Goal: Task Accomplishment & Management: Complete application form

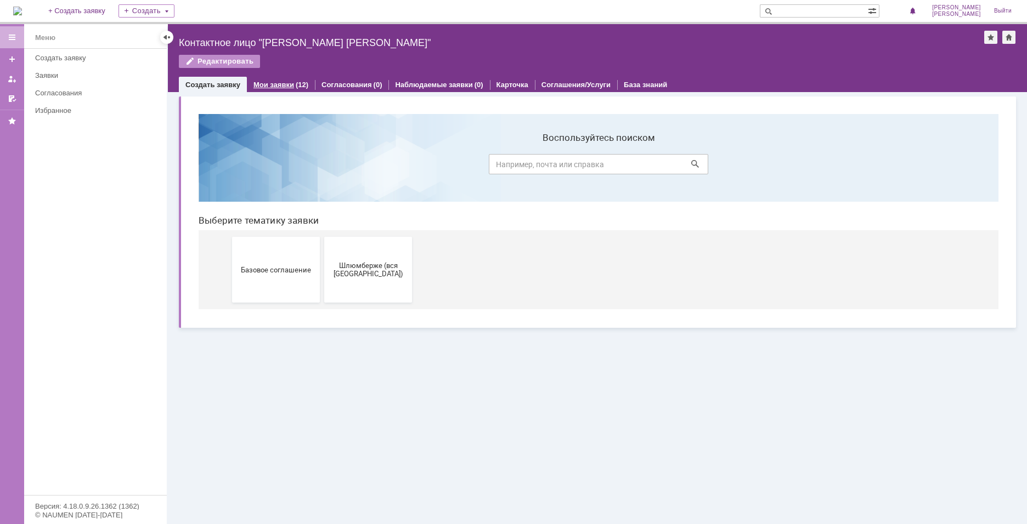
click at [288, 89] on div "Мои заявки (12)" at bounding box center [281, 85] width 68 height 16
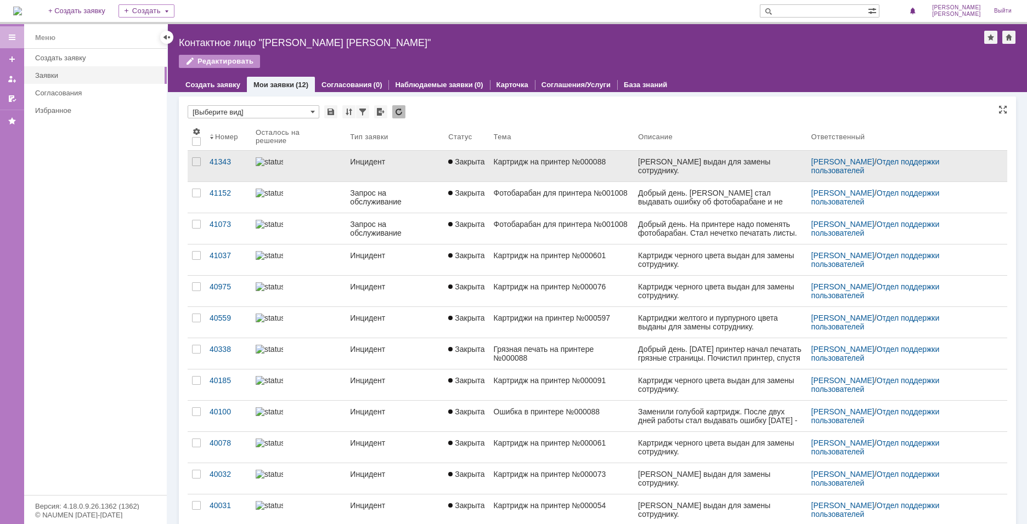
click at [296, 162] on div at bounding box center [299, 161] width 86 height 9
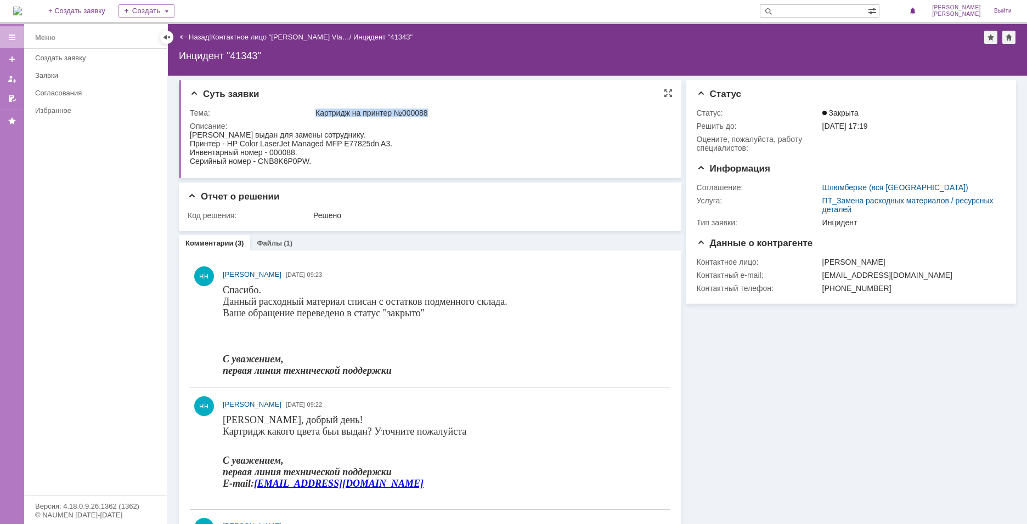
drag, startPoint x: 314, startPoint y: 112, endPoint x: 432, endPoint y: 112, distance: 118.0
click at [432, 112] on td "Картридж на принтер №000088" at bounding box center [490, 112] width 354 height 13
copy div "Картридж на принтер №000088"
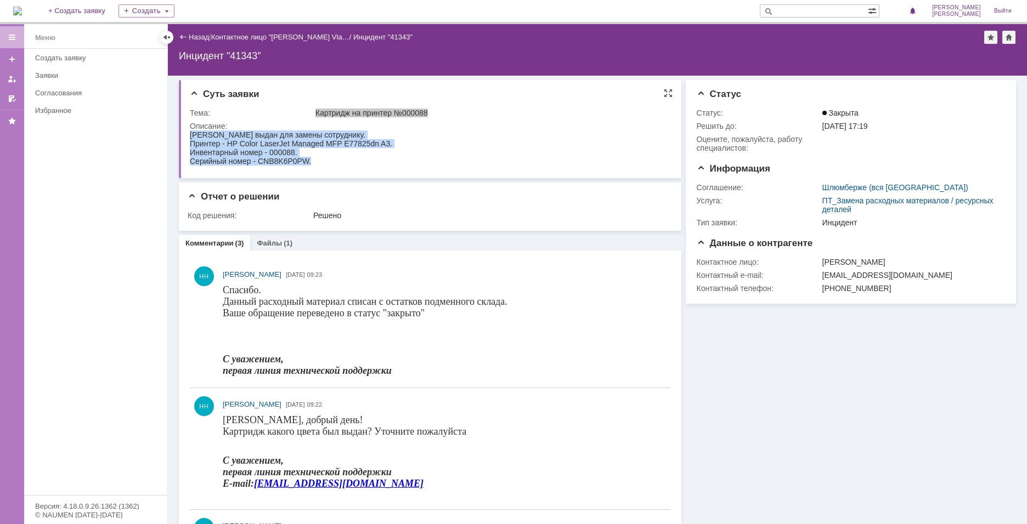
drag, startPoint x: 190, startPoint y: 134, endPoint x: 539, endPoint y: 305, distance: 388.7
click at [349, 166] on html "Картридж выдан для замены сотруднику. Принтер - HP Color LaserJet Managed MFP E…" at bounding box center [428, 148] width 477 height 35
copy body "Картридж выдан для замены сотруднику. Принтер - HP Color LaserJet Managed MFP E…"
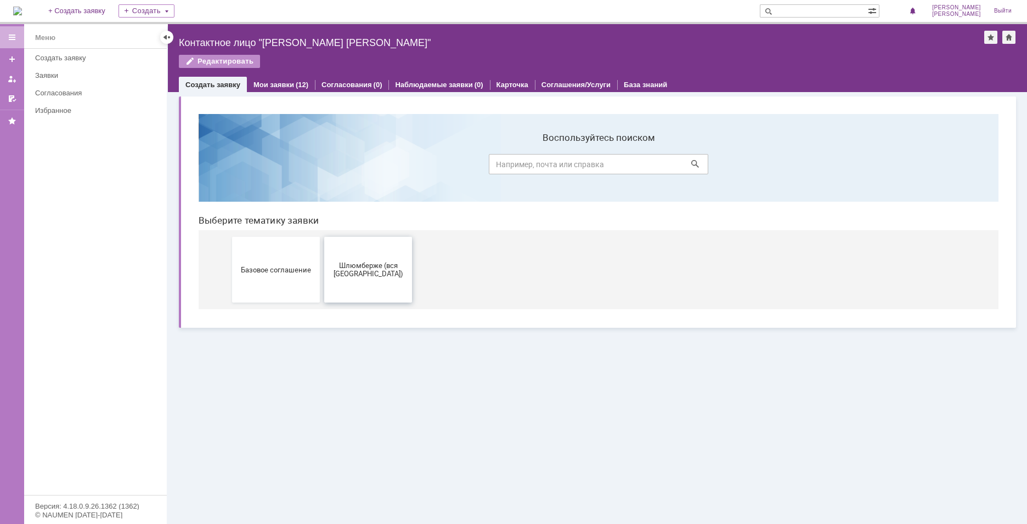
click at [364, 262] on span "Шлюмберже (вся [GEOGRAPHIC_DATA])" at bounding box center [368, 270] width 81 height 16
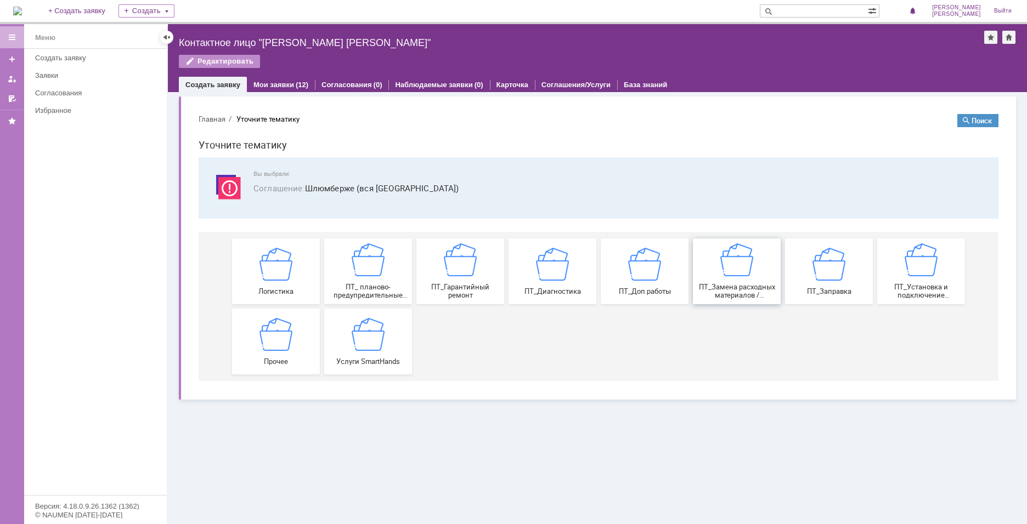
click at [726, 272] on img at bounding box center [736, 260] width 33 height 33
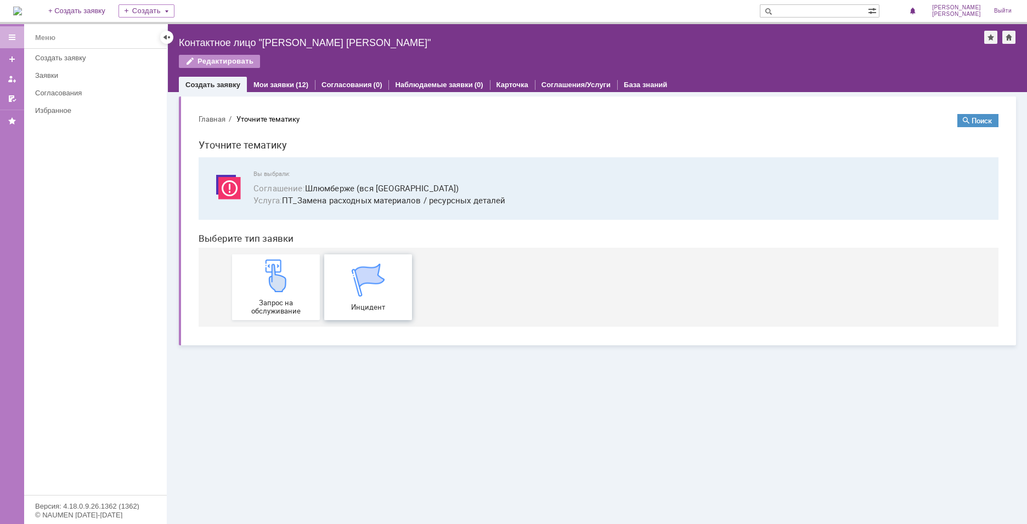
click at [382, 274] on img at bounding box center [368, 280] width 33 height 33
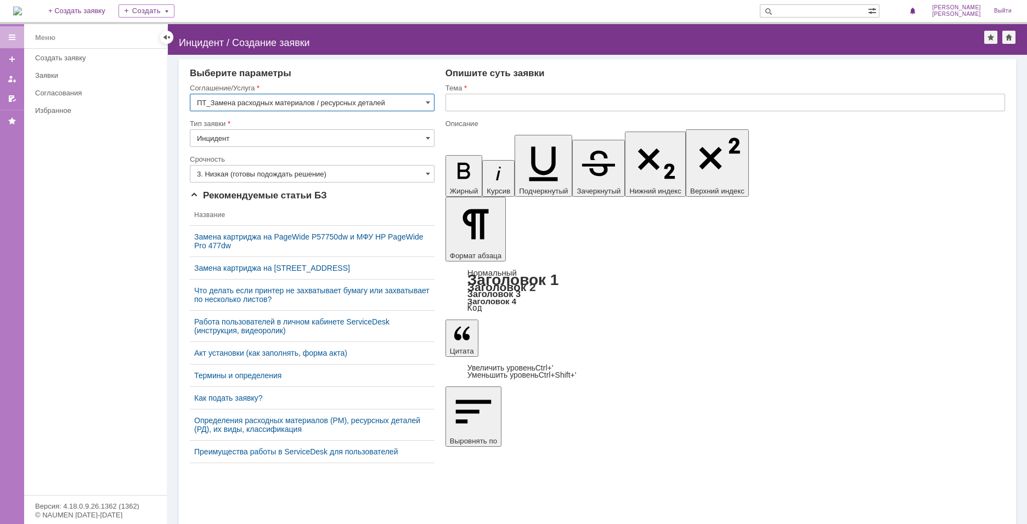
click at [512, 96] on input "text" at bounding box center [725, 103] width 560 height 18
paste input "Картридж на принтер №000088"
type input "Картридж на принтер №000061"
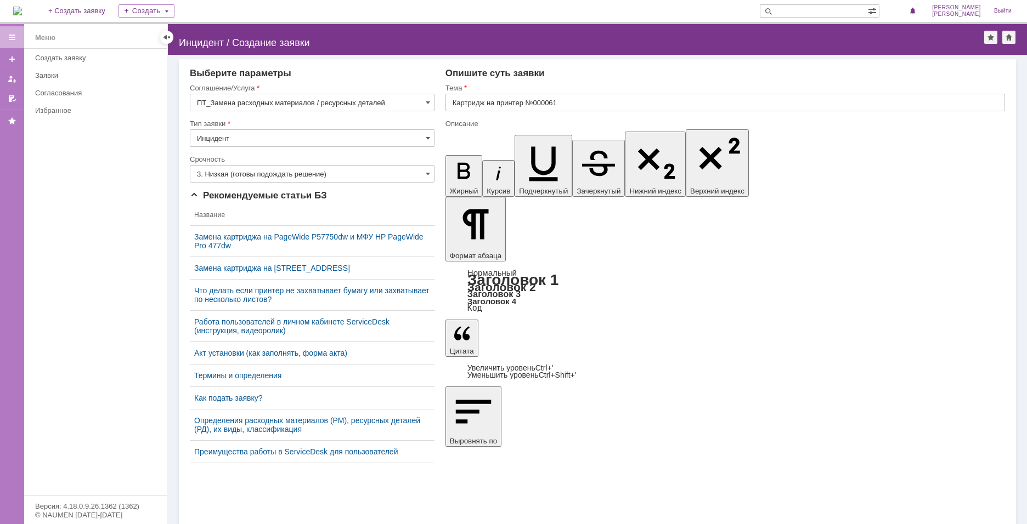
drag, startPoint x: 494, startPoint y: 3383, endPoint x: 657, endPoint y: 3388, distance: 163.0
drag, startPoint x: 494, startPoint y: 3383, endPoint x: 656, endPoint y: 3385, distance: 162.4
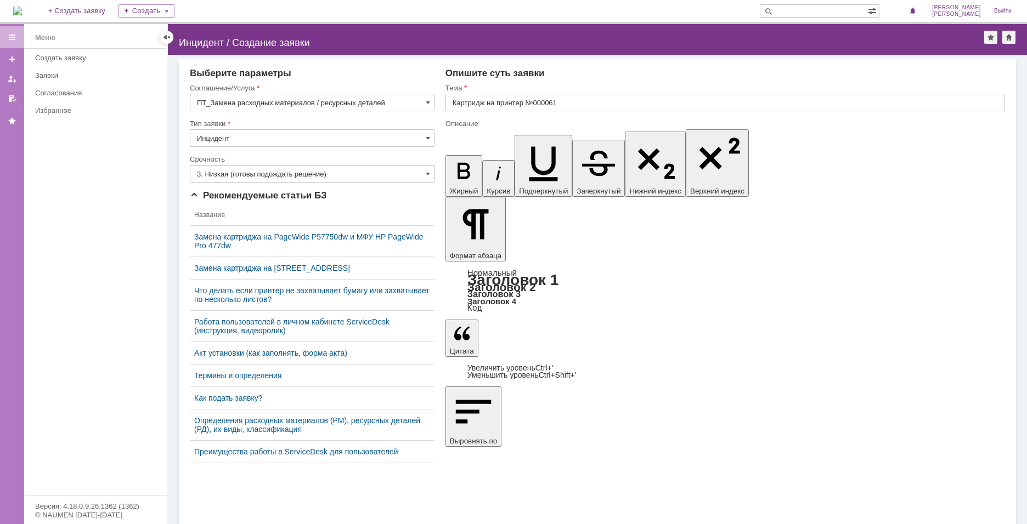
scroll to position [201, 4]
click at [568, 101] on input "Картридж на принтер №000061" at bounding box center [725, 103] width 560 height 18
drag, startPoint x: 552, startPoint y: 102, endPoint x: 539, endPoint y: 103, distance: 13.2
click at [539, 103] on input "Картридж на принтер №000061" at bounding box center [725, 103] width 560 height 18
drag, startPoint x: 537, startPoint y: 3391, endPoint x: 560, endPoint y: 3393, distance: 23.1
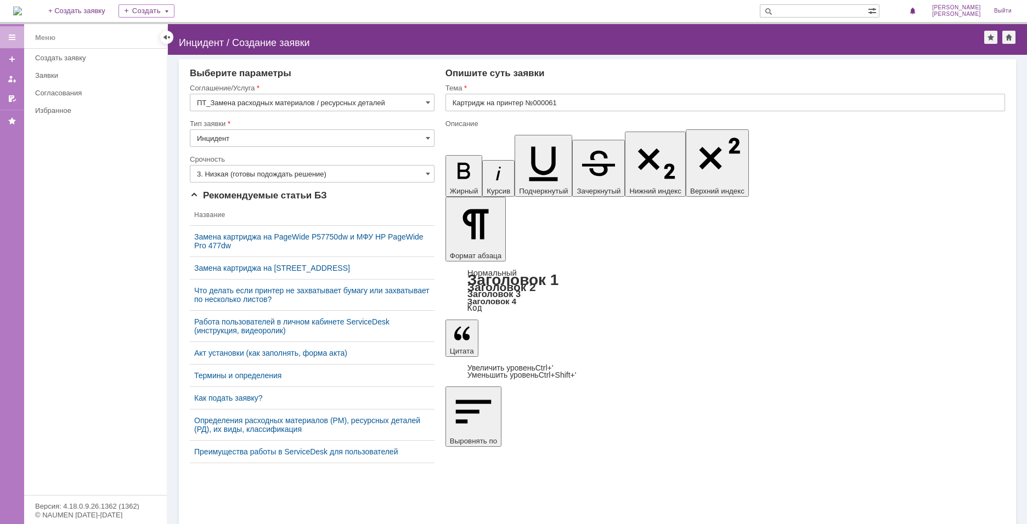
drag, startPoint x: 576, startPoint y: 3400, endPoint x: 527, endPoint y: 3401, distance: 48.8
